Goal: Task Accomplishment & Management: Use online tool/utility

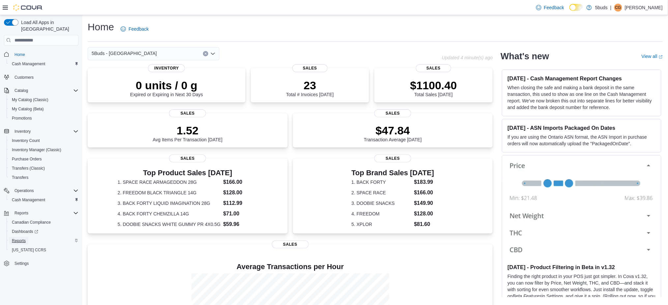
click at [21, 238] on span "Reports" at bounding box center [19, 240] width 14 height 5
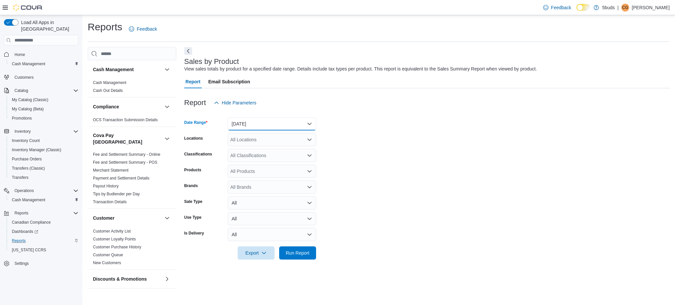
click at [270, 122] on button "[DATE]" at bounding box center [272, 123] width 88 height 13
drag, startPoint x: 376, startPoint y: 127, endPoint x: 296, endPoint y: 136, distance: 80.6
click at [370, 128] on form "Date Range [DATE] Locations All Locations Classifications All Classifications P…" at bounding box center [426, 184] width 485 height 150
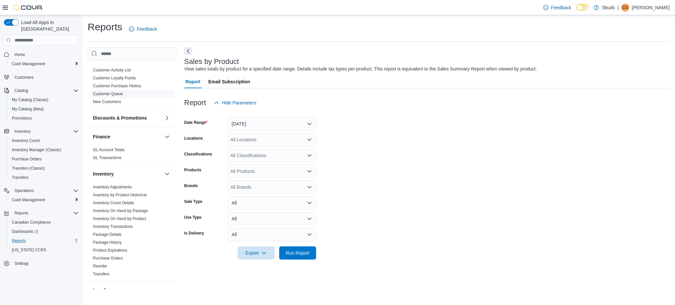
scroll to position [176, 0]
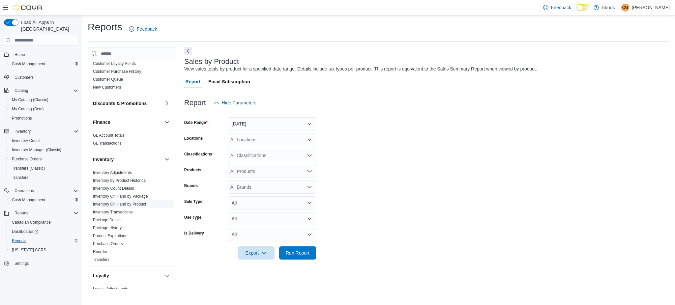
click at [120, 202] on link "Inventory On Hand by Product" at bounding box center [119, 204] width 53 height 5
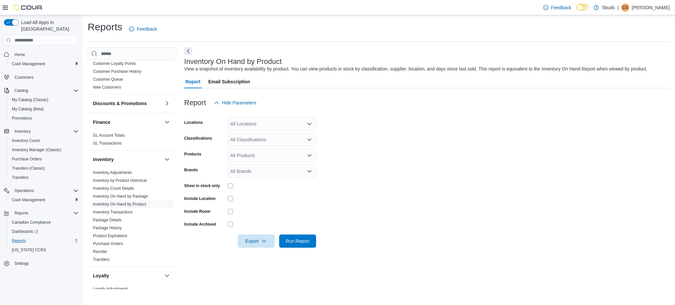
click at [251, 128] on div "All Locations" at bounding box center [272, 123] width 88 height 13
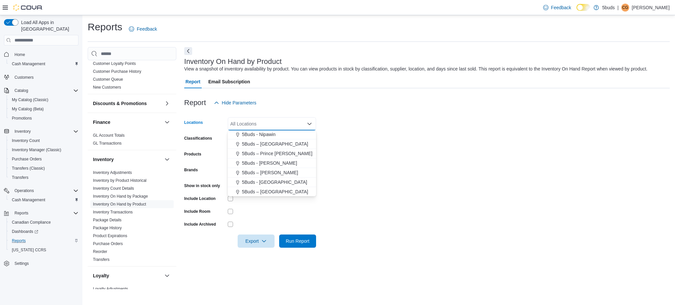
drag, startPoint x: 258, startPoint y: 182, endPoint x: 289, endPoint y: 182, distance: 30.6
click at [260, 182] on span "5Buds - [GEOGRAPHIC_DATA]" at bounding box center [274, 182] width 65 height 7
click at [361, 190] on form "Locations 5Buds - [GEOGRAPHIC_DATA] Combo box. Selected. 5Buds - [GEOGRAPHIC_DA…" at bounding box center [426, 178] width 485 height 138
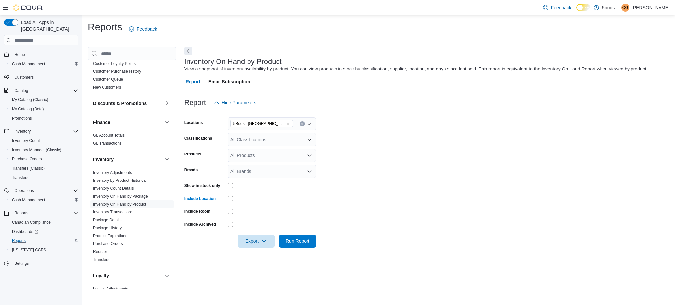
click at [270, 142] on div "All Classifications" at bounding box center [272, 139] width 88 height 13
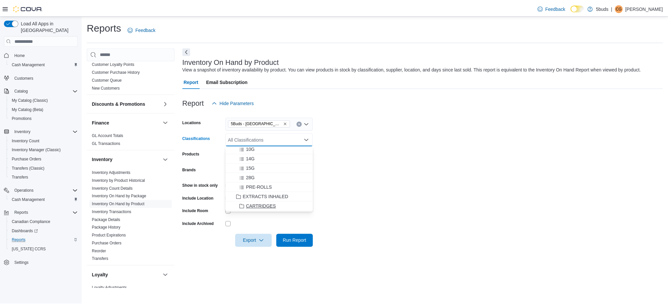
scroll to position [44, 0]
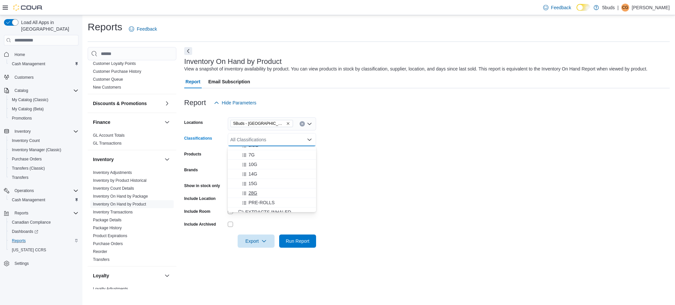
click at [257, 193] on div "28G" at bounding box center [272, 193] width 80 height 7
click at [401, 190] on form "Locations 5Buds - Weyburn Classifications 28G Products All Products Brands All …" at bounding box center [426, 178] width 485 height 138
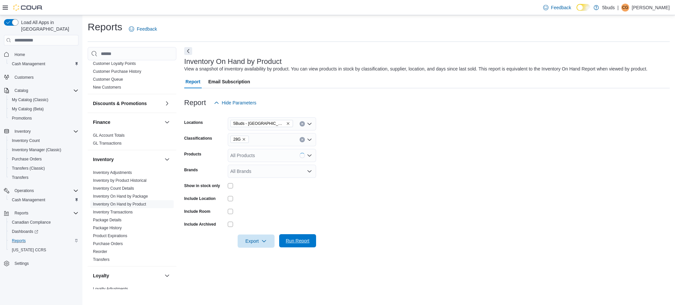
click at [305, 244] on span "Run Report" at bounding box center [298, 240] width 24 height 7
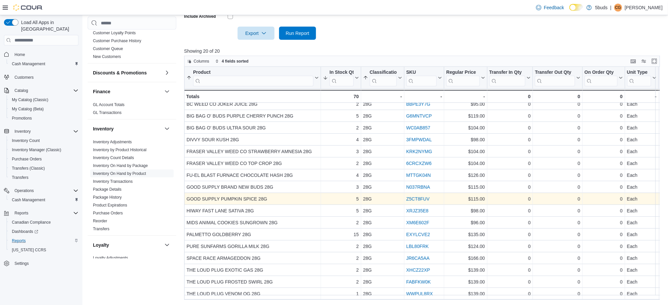
scroll to position [44, 0]
